Goal: Find specific page/section: Find specific page/section

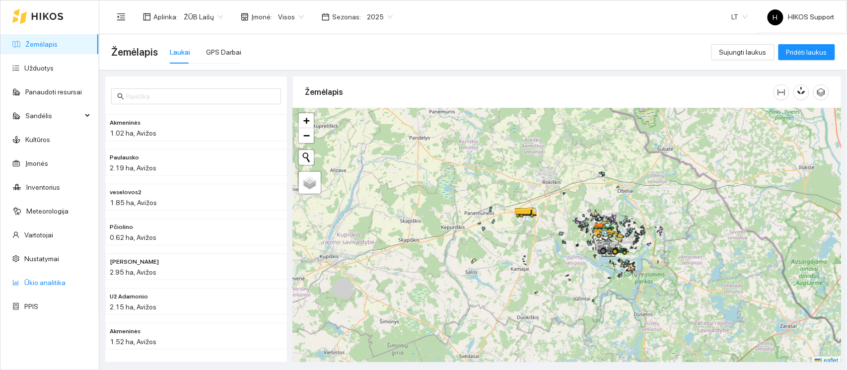
click at [43, 280] on link "Ūkio analitika" at bounding box center [44, 283] width 41 height 8
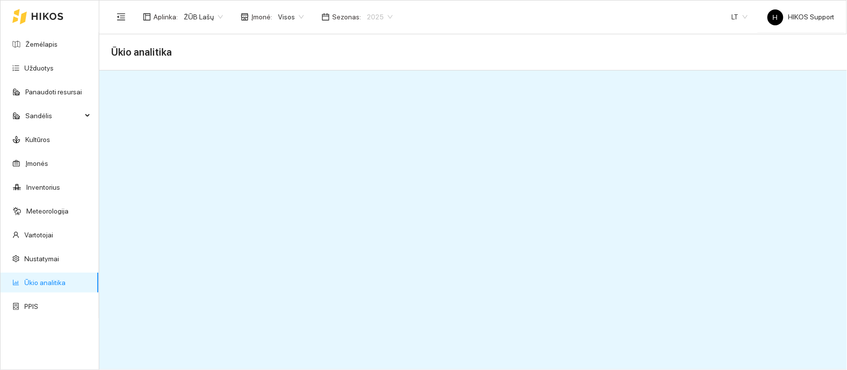
click at [379, 12] on span "2025" at bounding box center [380, 16] width 26 height 15
click at [369, 131] on div "2026" at bounding box center [373, 131] width 26 height 11
click at [379, 12] on span "2026" at bounding box center [380, 16] width 26 height 15
click at [376, 112] on div "2025" at bounding box center [373, 115] width 26 height 11
